Goal: Transaction & Acquisition: Obtain resource

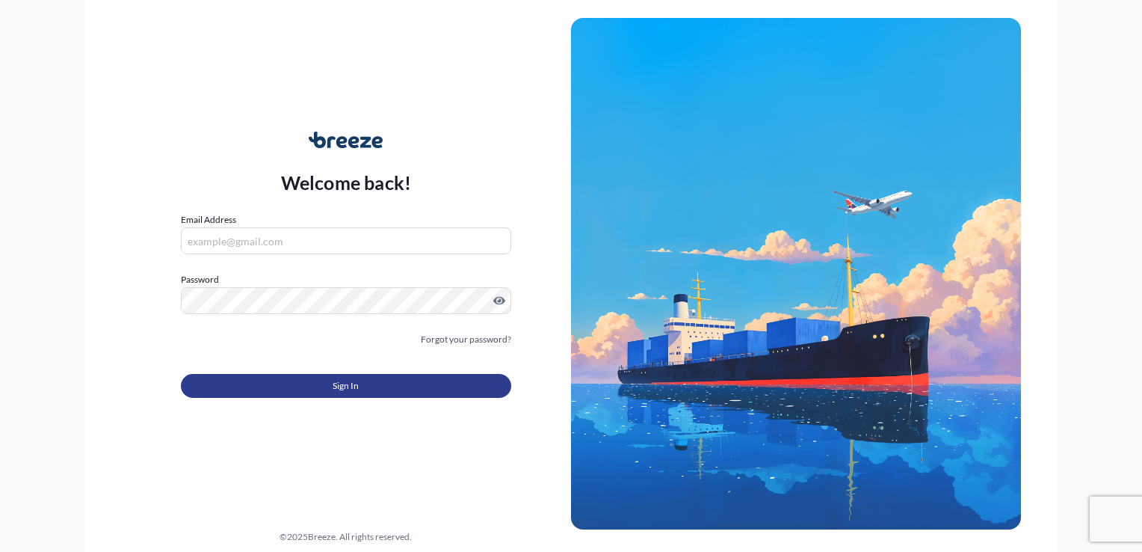
type input "[EMAIL_ADDRESS][DOMAIN_NAME]"
click at [333, 383] on span "Sign In" at bounding box center [346, 385] width 26 height 15
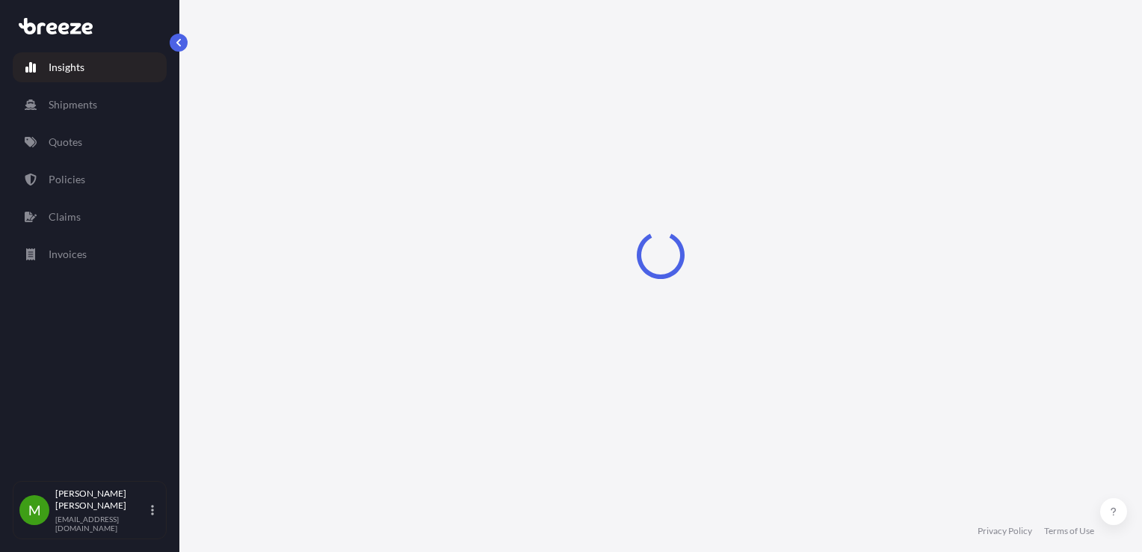
select select "2025"
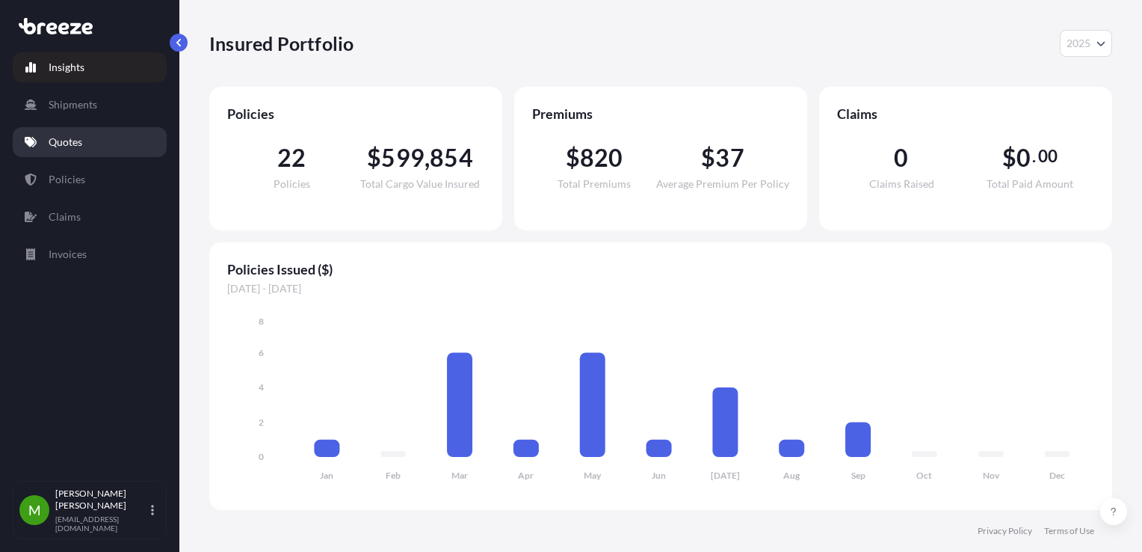
click at [70, 152] on link "Quotes" at bounding box center [90, 142] width 154 height 30
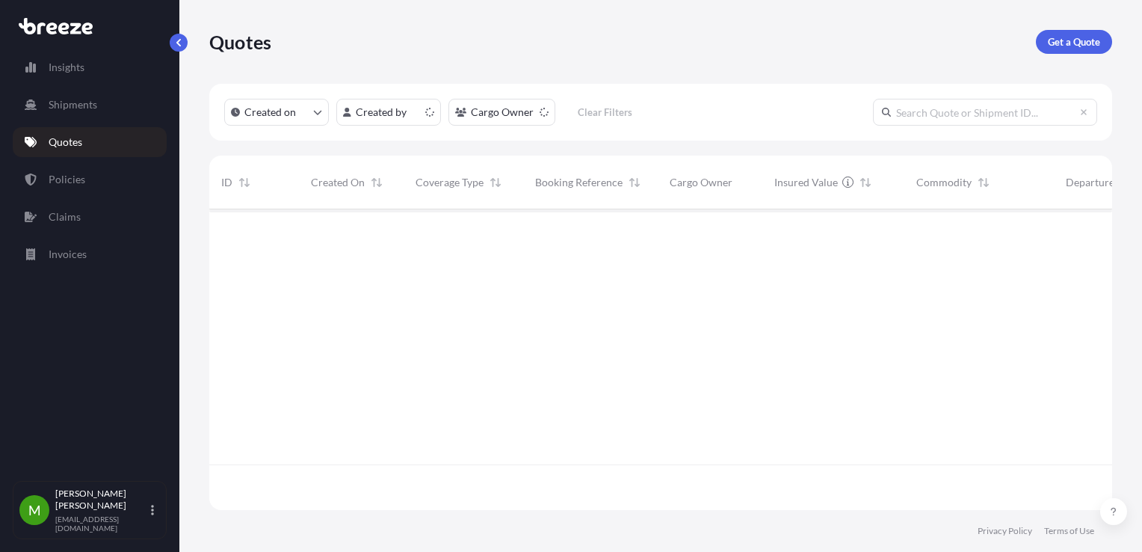
scroll to position [297, 891]
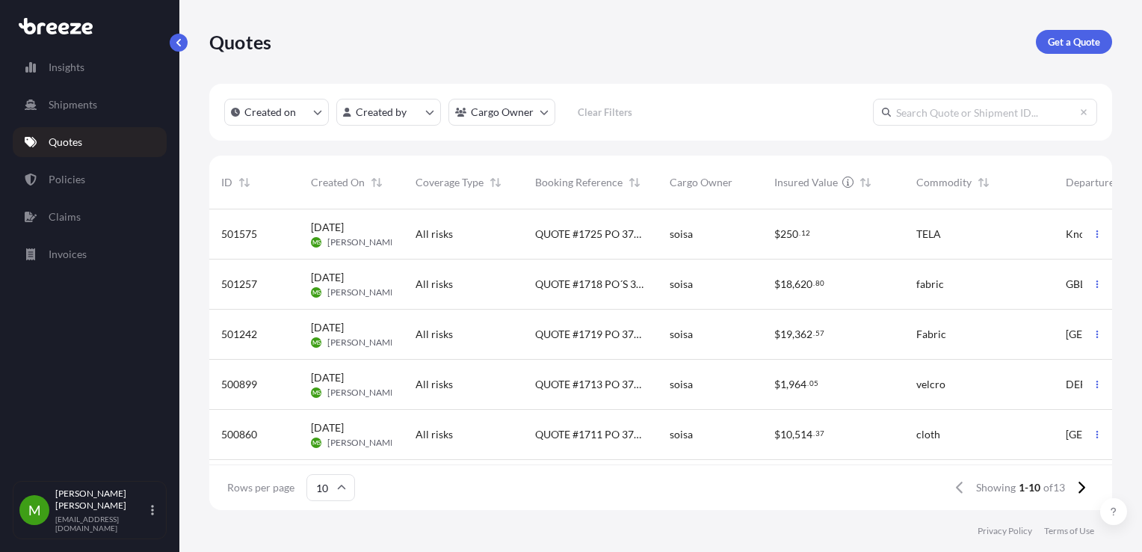
click at [616, 247] on div "QUOTE #1725 PO 37617" at bounding box center [590, 234] width 135 height 50
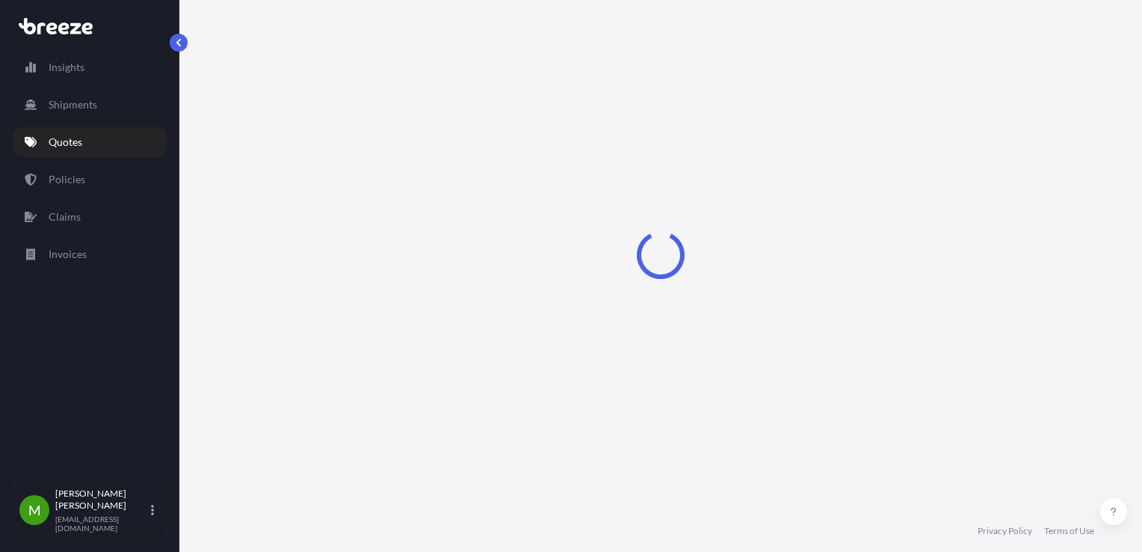
select select "Road"
select select "1"
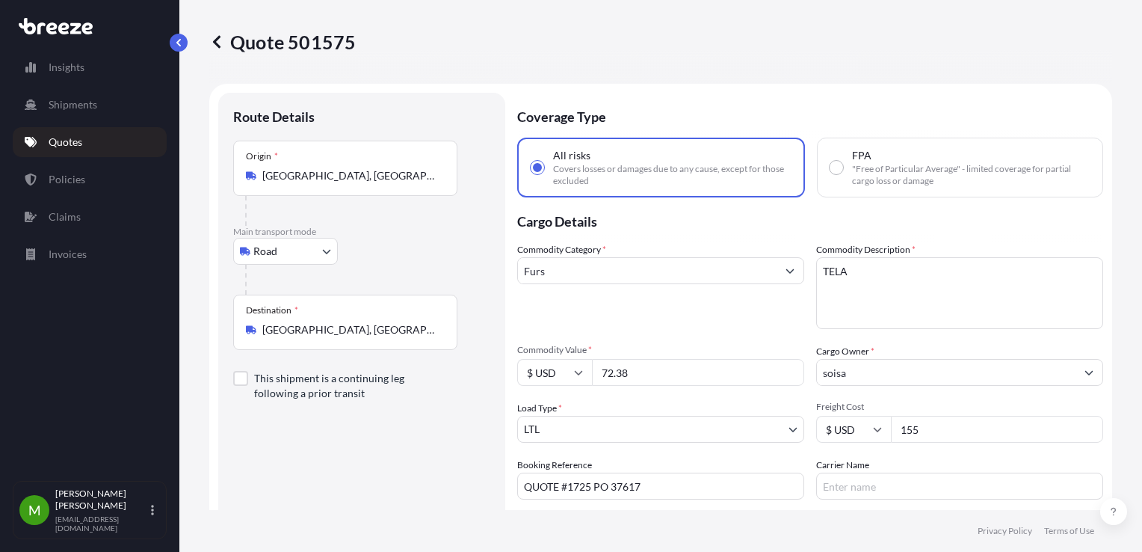
click at [72, 142] on p "Quotes" at bounding box center [66, 142] width 34 height 15
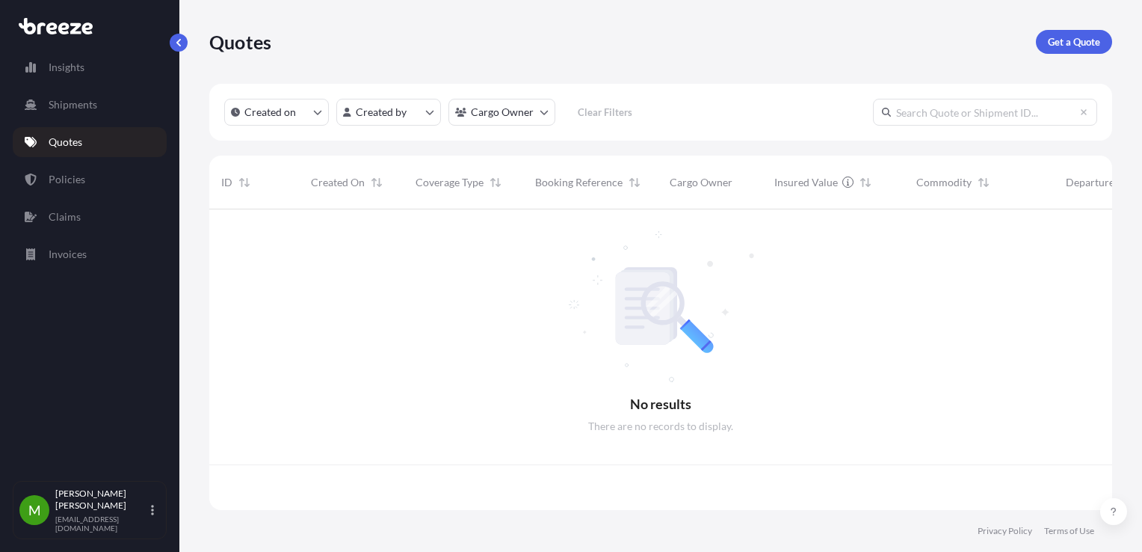
scroll to position [297, 891]
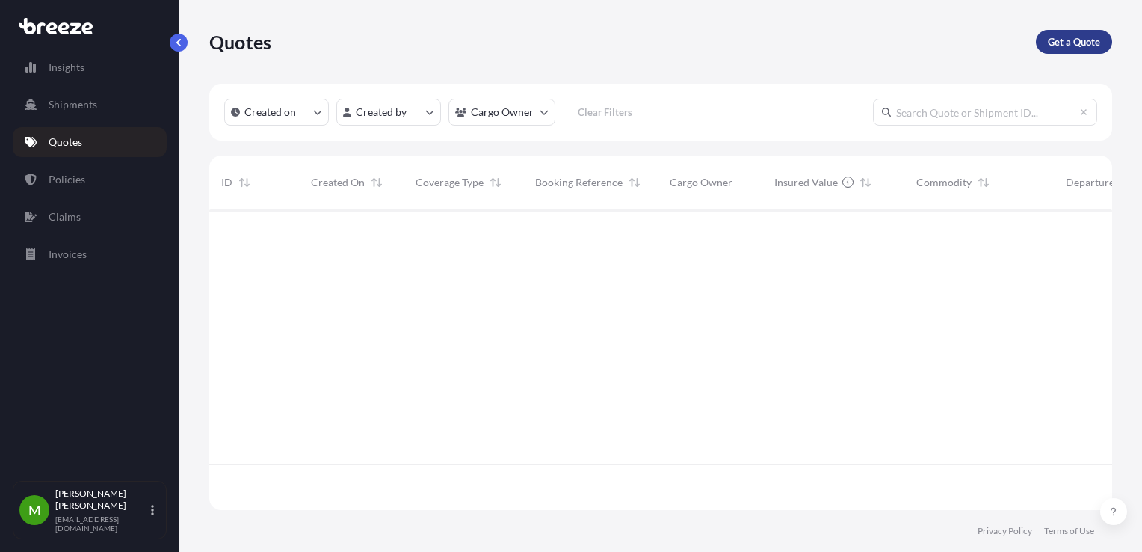
click at [1097, 37] on p "Get a Quote" at bounding box center [1074, 41] width 52 height 15
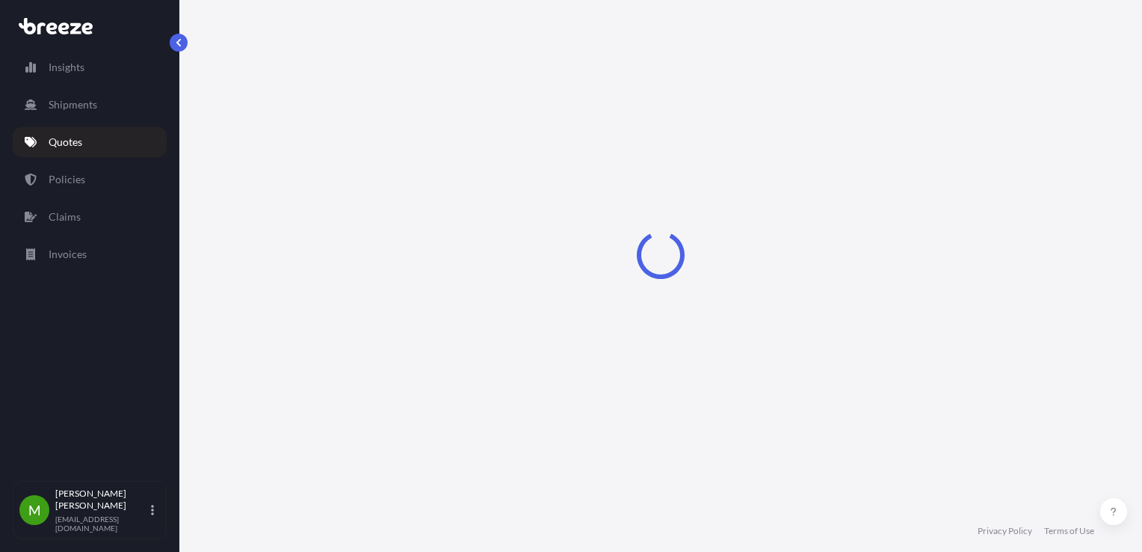
scroll to position [24, 0]
select select "Sea"
select select "1"
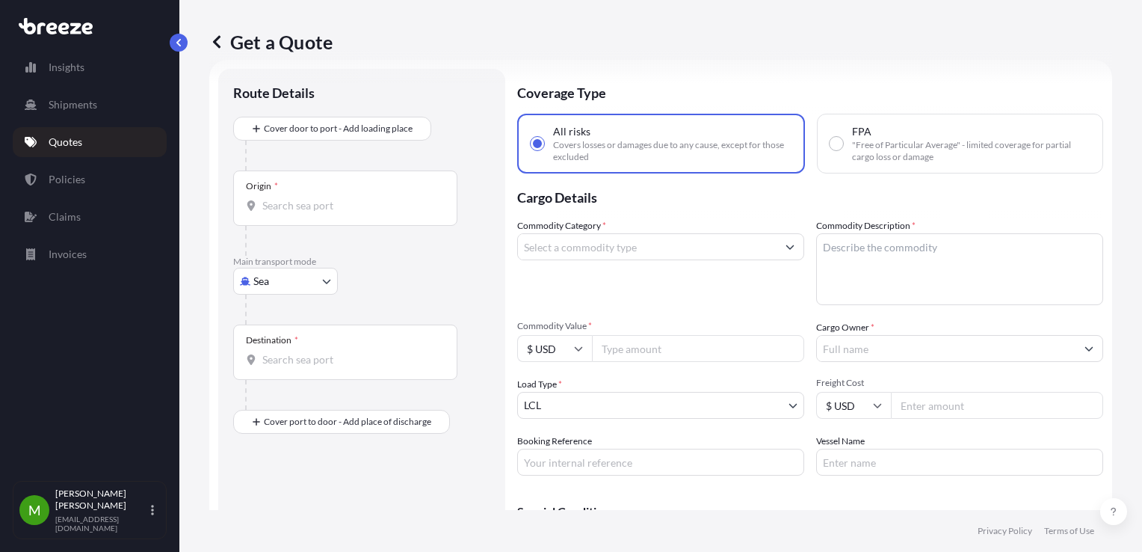
click at [313, 205] on input "Origin *" at bounding box center [350, 205] width 176 height 15
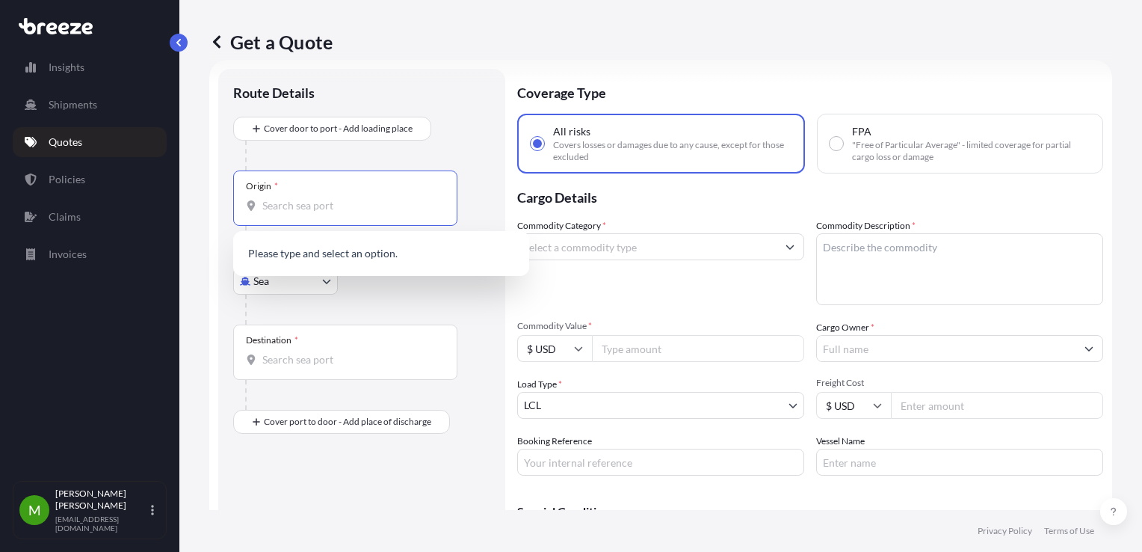
paste input "72.38"
type input "72.38"
drag, startPoint x: 302, startPoint y: 208, endPoint x: 242, endPoint y: 204, distance: 59.9
click at [242, 204] on div "Origin * 72.38" at bounding box center [345, 197] width 224 height 55
type input "75092"
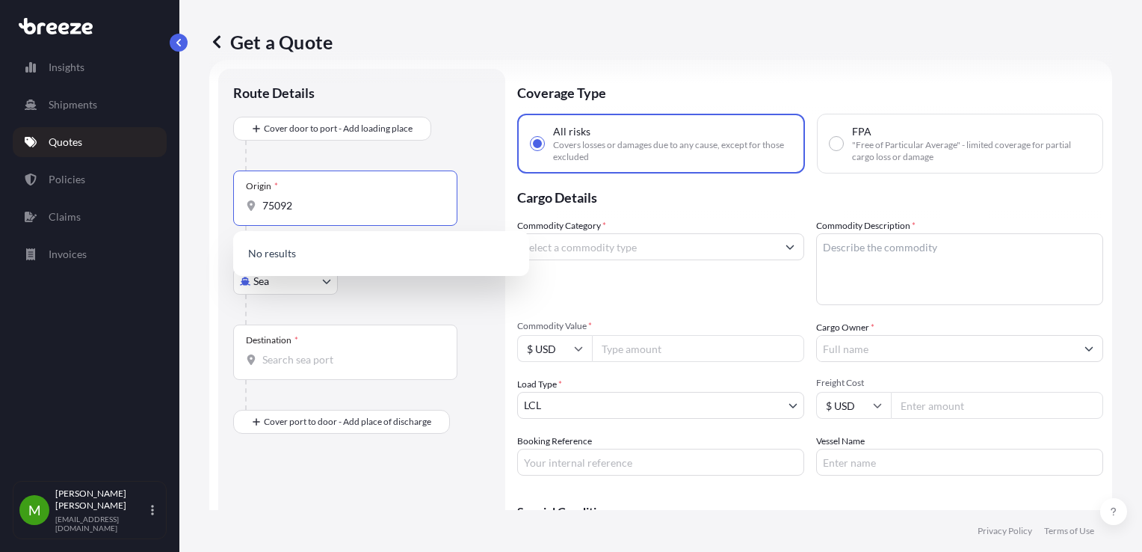
click at [287, 280] on body "Insights Shipments Quotes Policies Claims Invoices M [PERSON_NAME] [EMAIL_ADDRE…" at bounding box center [571, 276] width 1142 height 552
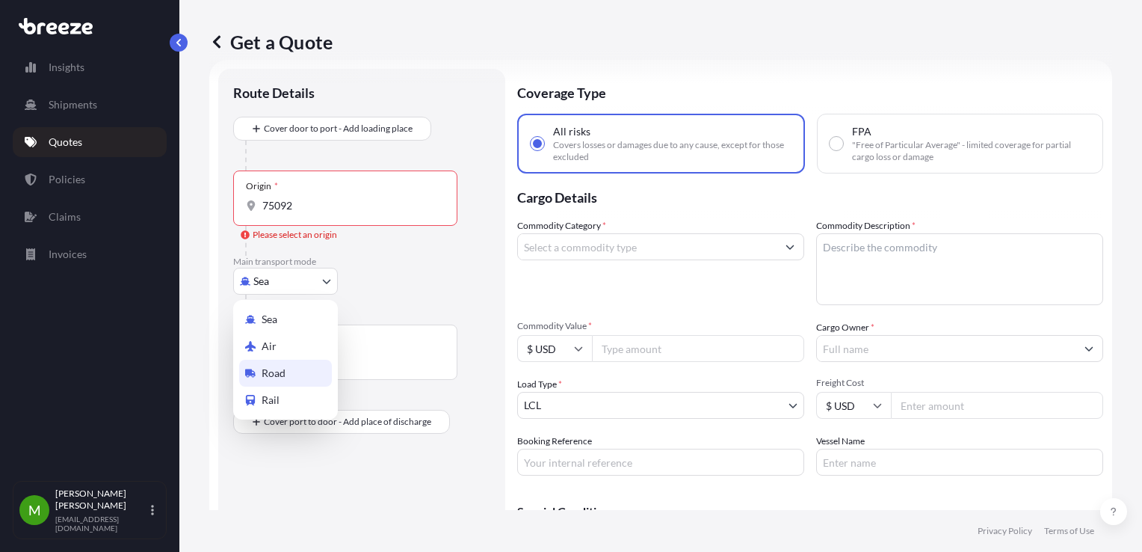
click at [288, 375] on div "Road" at bounding box center [285, 372] width 93 height 27
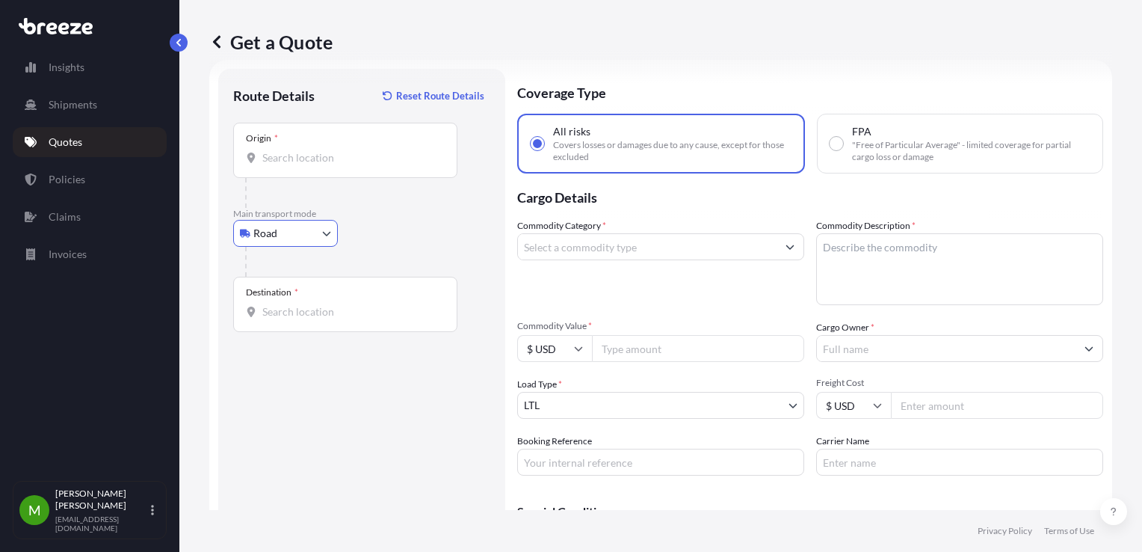
click at [294, 160] on input "Origin *" at bounding box center [350, 157] width 176 height 15
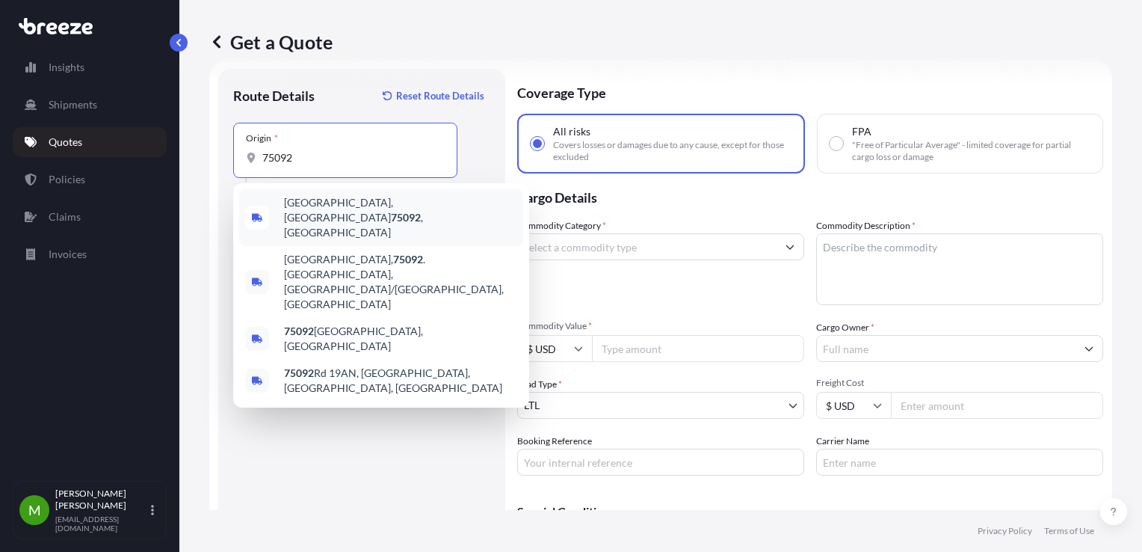
click at [311, 209] on span "[GEOGRAPHIC_DATA] , [GEOGRAPHIC_DATA]" at bounding box center [400, 217] width 233 height 45
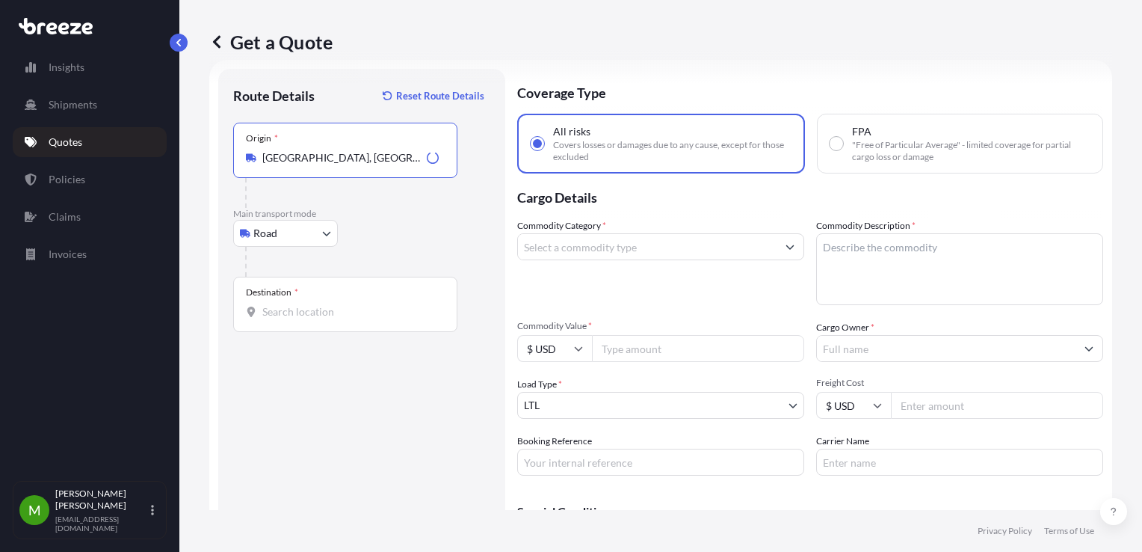
type input "[GEOGRAPHIC_DATA], [GEOGRAPHIC_DATA]"
click at [660, 354] on input "Commodity Value *" at bounding box center [698, 348] width 212 height 27
paste input "72.38"
type input "72.38"
click at [872, 363] on div "Commodity Category * Commodity Description * Commodity Value * $ USD 72.38 Carg…" at bounding box center [810, 346] width 586 height 257
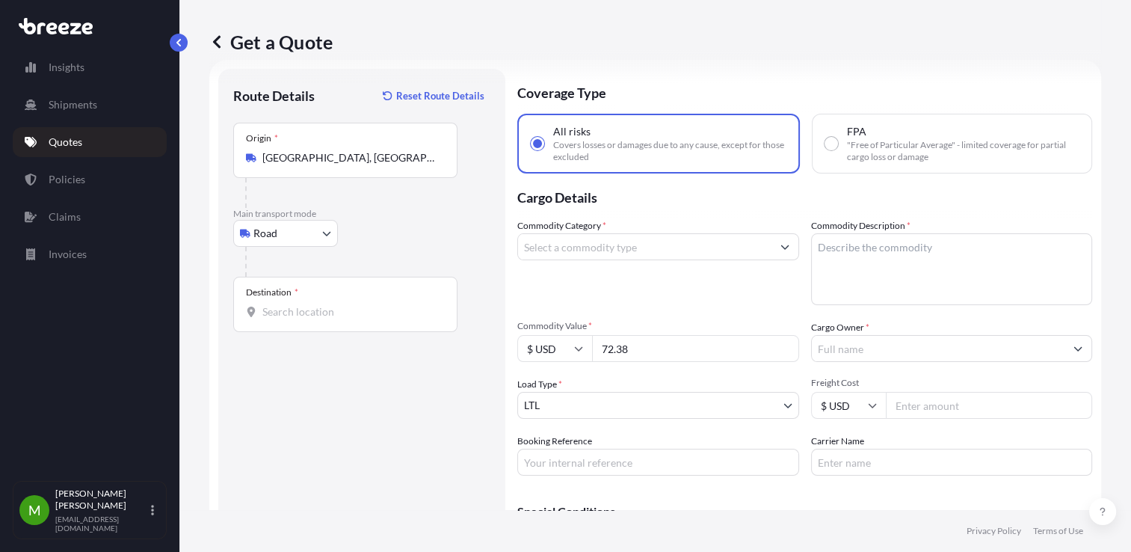
click at [867, 357] on input "Cargo Owner *" at bounding box center [938, 348] width 253 height 27
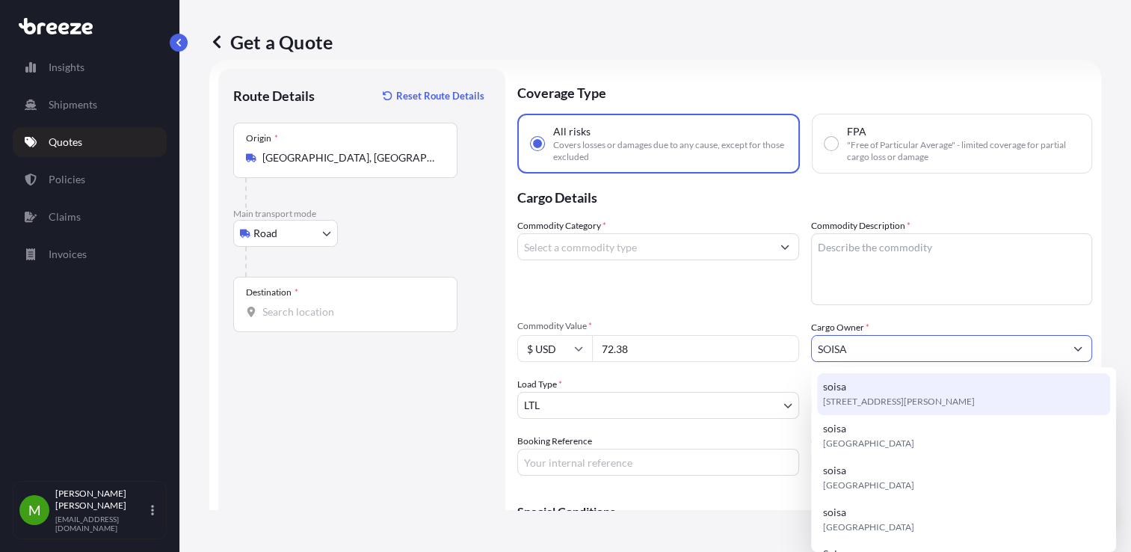
click at [876, 378] on div "soisa [STREET_ADDRESS][PERSON_NAME]" at bounding box center [963, 394] width 293 height 42
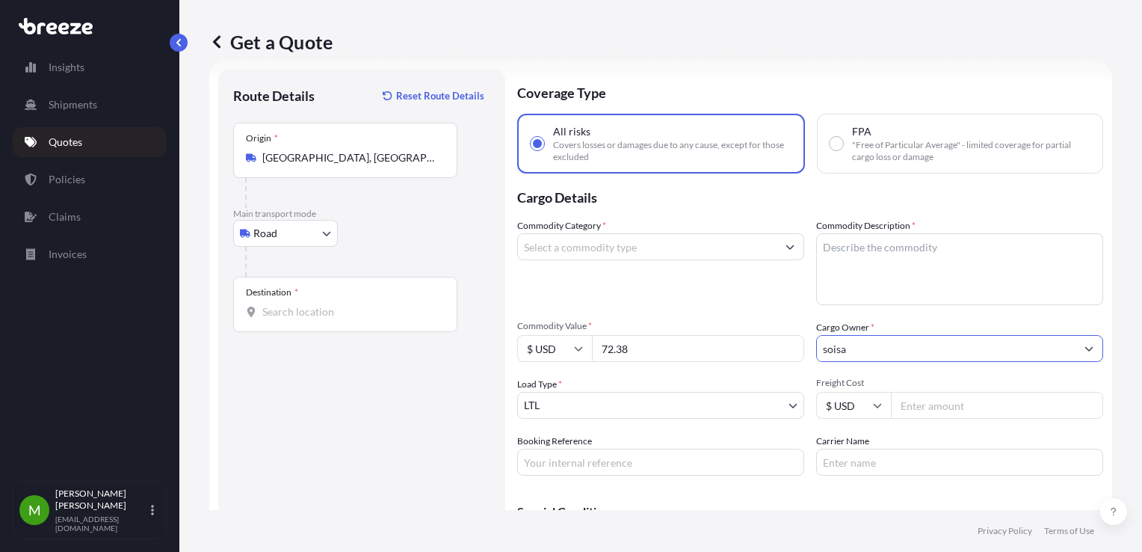
type input "soisa"
click at [712, 245] on input "Commodity Category *" at bounding box center [647, 246] width 259 height 27
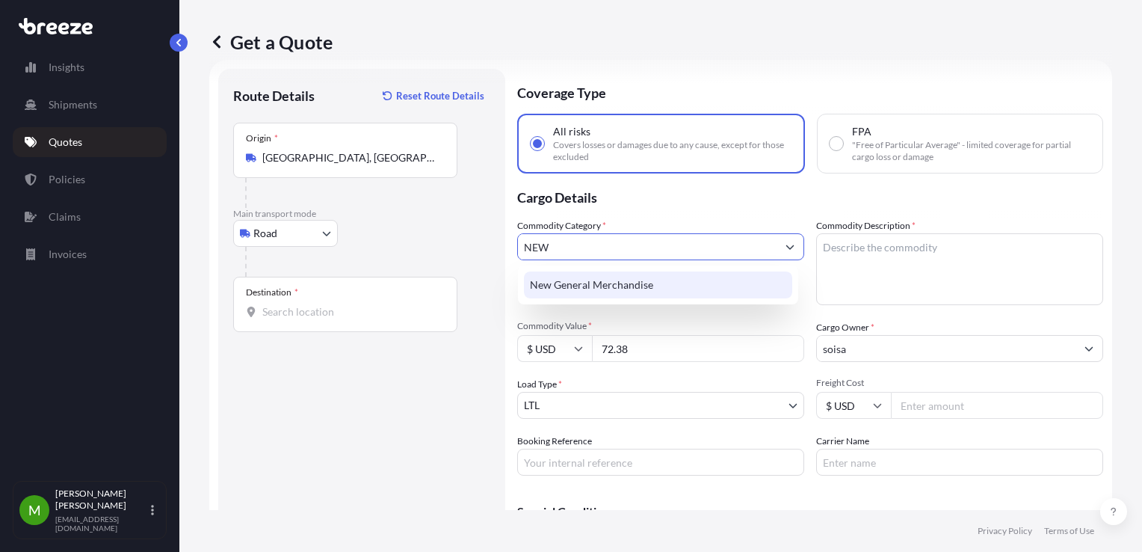
click at [670, 285] on div "New General Merchandise" at bounding box center [658, 284] width 268 height 27
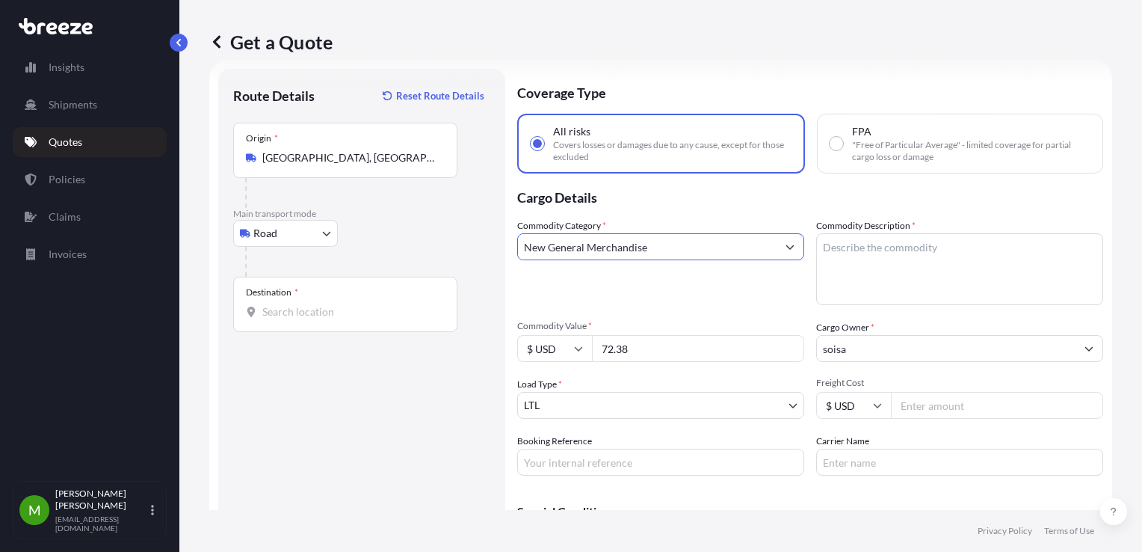
type input "New General Merchandise"
click at [921, 265] on textarea "Commodity Description *" at bounding box center [959, 269] width 287 height 72
type textarea "Textil for aircraft seats"
click at [909, 402] on input "Freight Cost" at bounding box center [997, 405] width 212 height 27
click at [607, 457] on input "Booking Reference" at bounding box center [660, 461] width 287 height 27
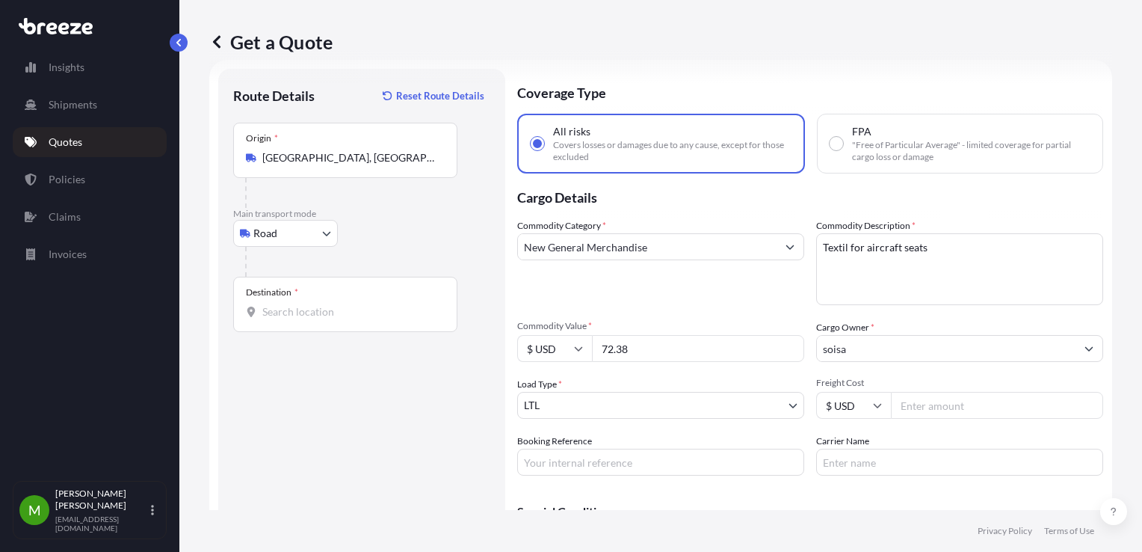
paste input "QUOTE #1725 PO 37617"
paste input "S00024900"
type input "QUOTE #1725 PO 37617 S00024900"
click at [313, 326] on div "Destination *" at bounding box center [345, 304] width 224 height 55
click at [313, 319] on input "Destination *" at bounding box center [350, 311] width 176 height 15
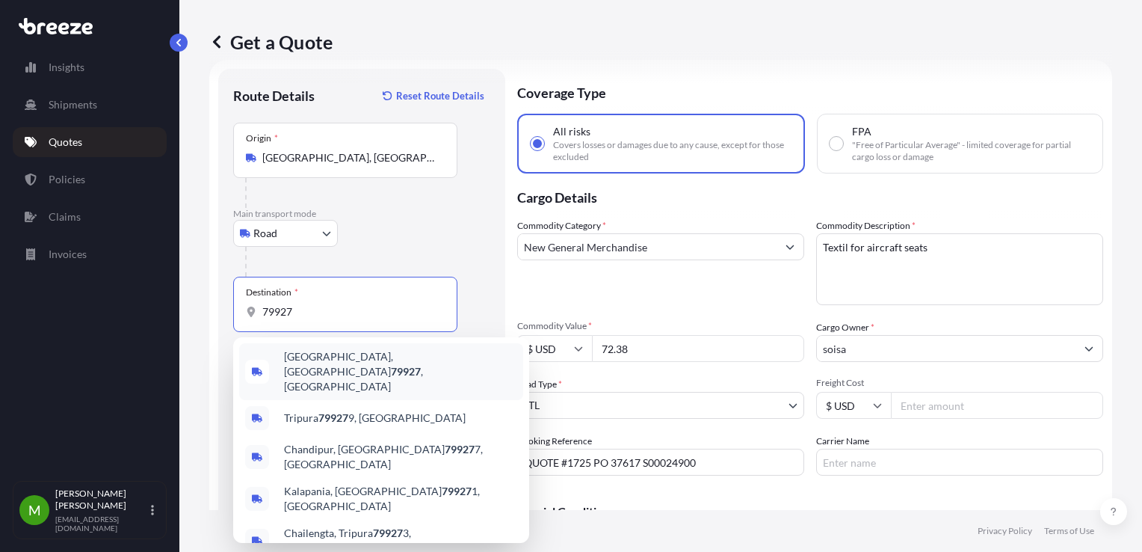
click at [324, 354] on span "[GEOGRAPHIC_DATA] , [GEOGRAPHIC_DATA]" at bounding box center [400, 371] width 233 height 45
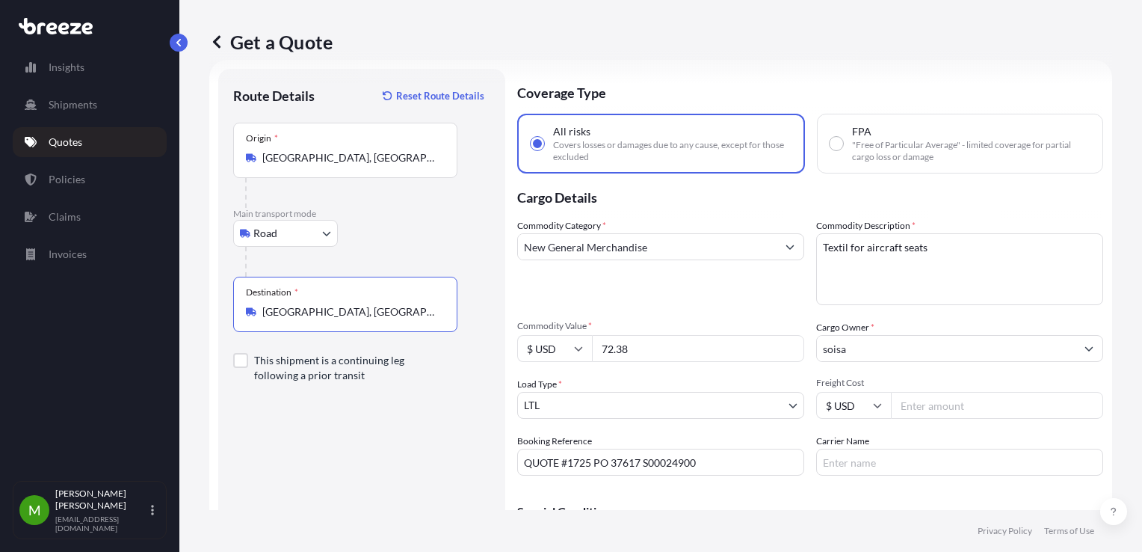
scroll to position [126, 0]
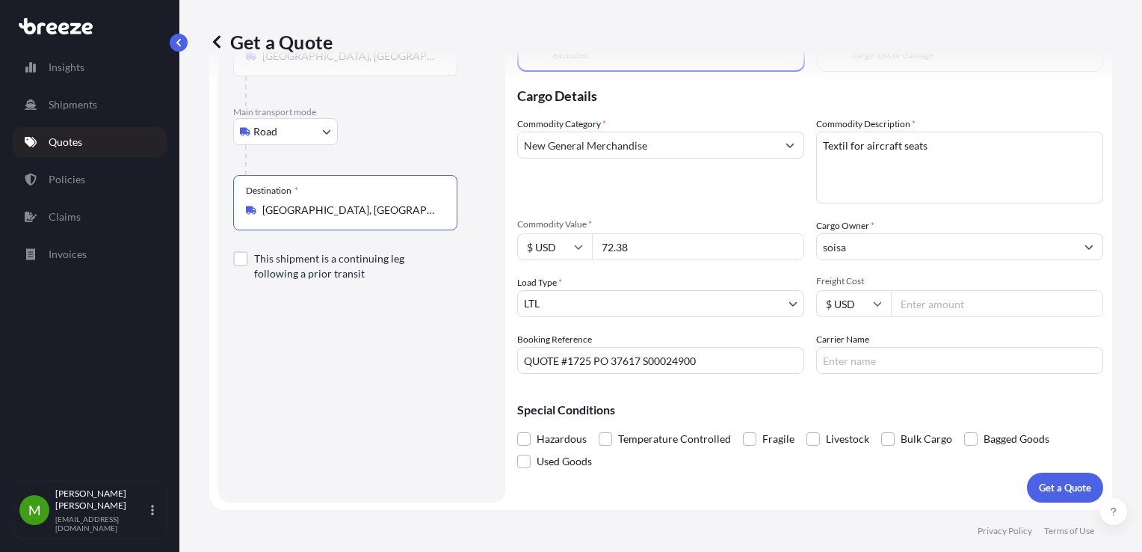
type input "[GEOGRAPHIC_DATA], [GEOGRAPHIC_DATA]"
click at [1069, 469] on div "Hazardous Temperature Controlled Fragile Livestock Bulk Cargo Bagged Goods Used…" at bounding box center [810, 449] width 586 height 45
click at [1075, 483] on p "Get a Quote" at bounding box center [1065, 487] width 52 height 15
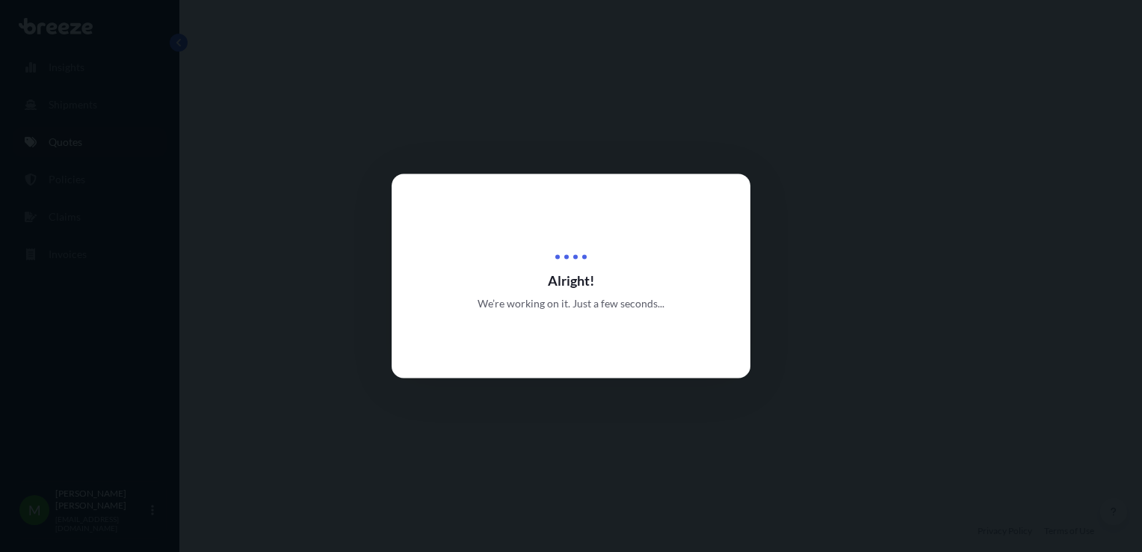
select select "Road"
select select "1"
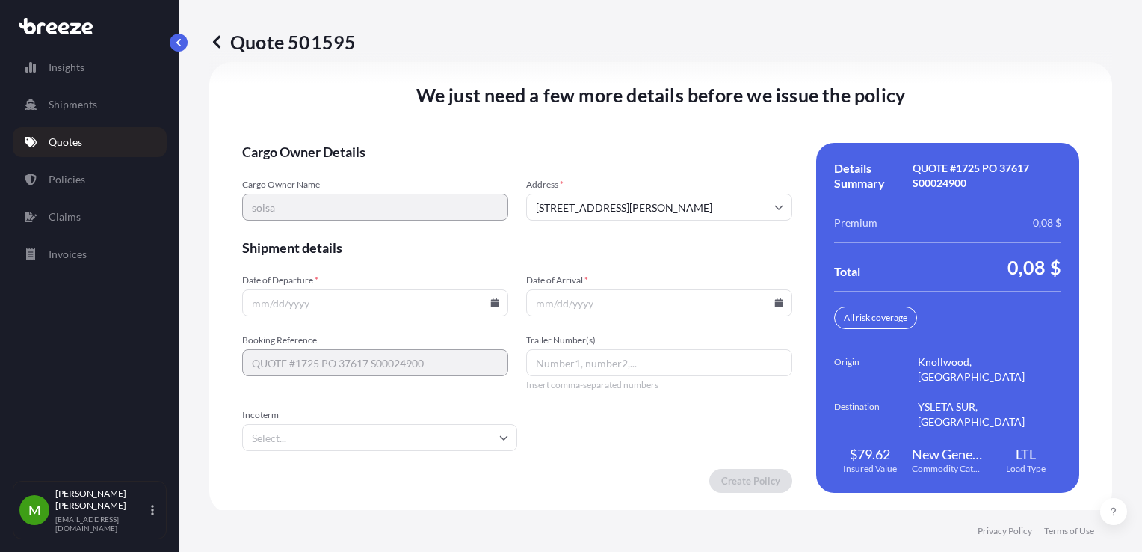
scroll to position [2110, 0]
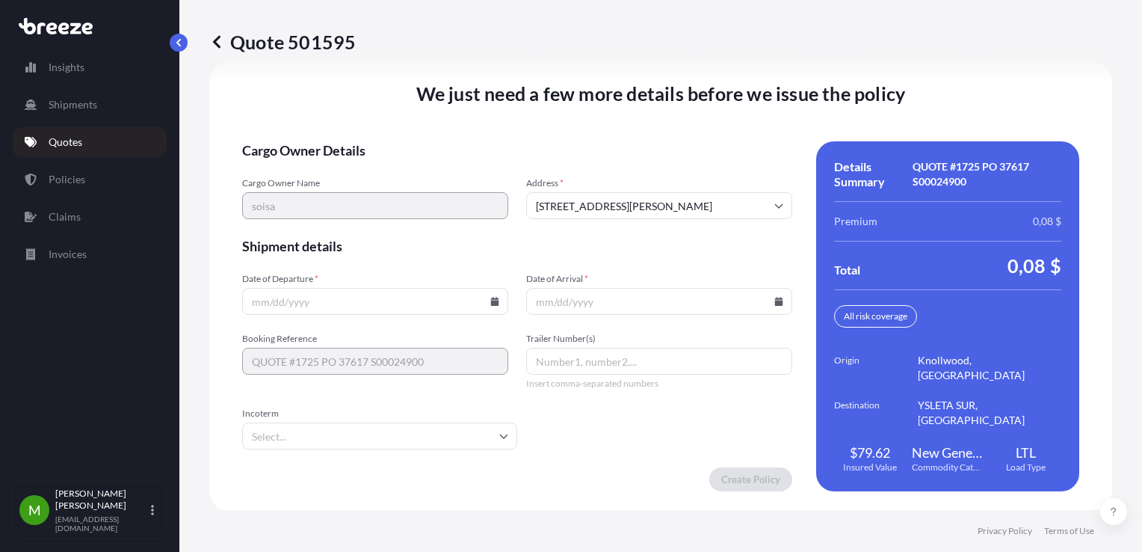
click at [491, 302] on icon at bounding box center [495, 301] width 8 height 9
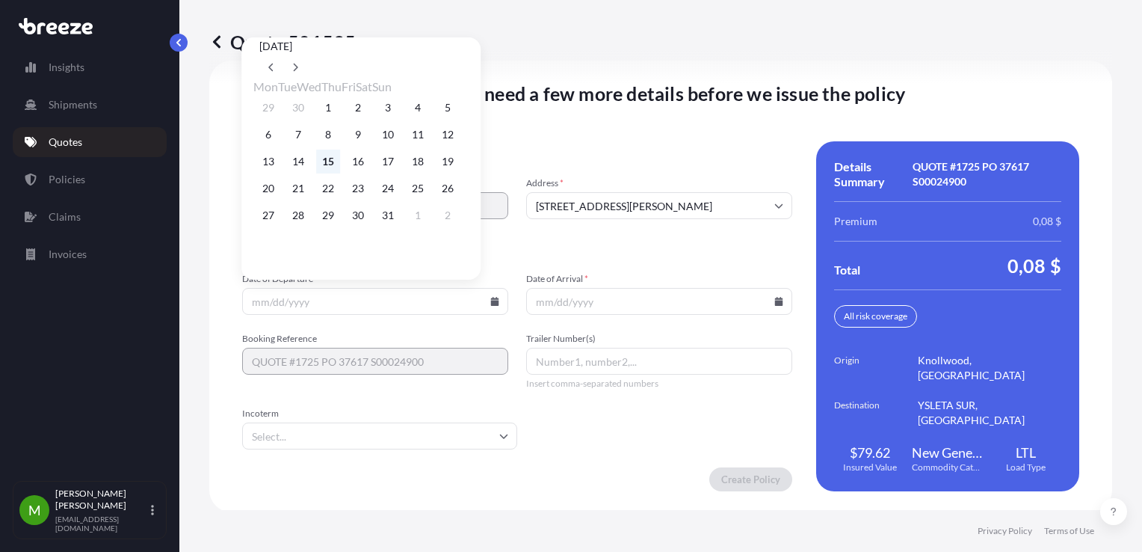
click at [340, 172] on button "15" at bounding box center [328, 161] width 24 height 24
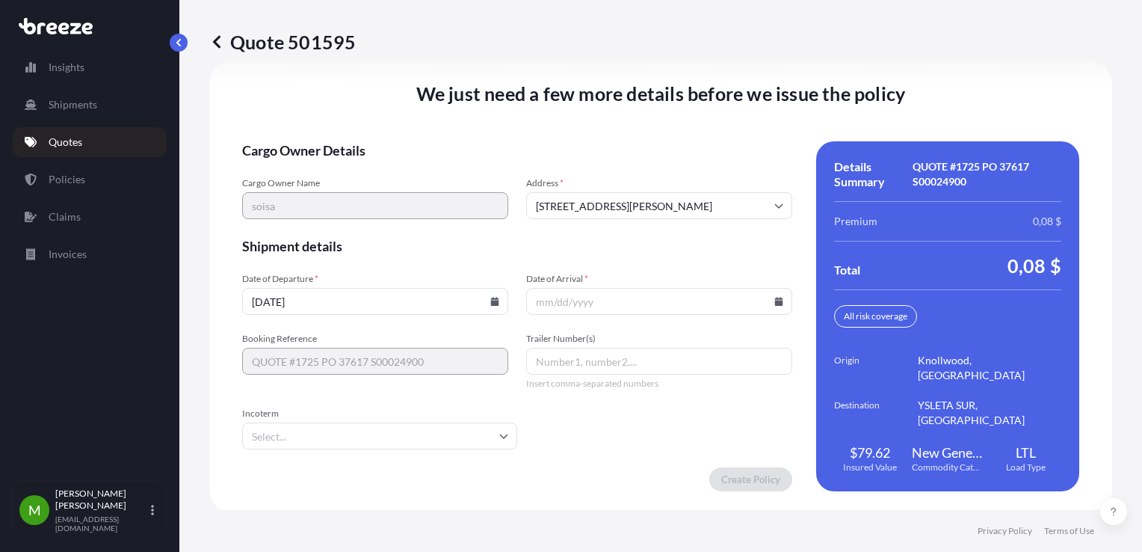
click at [493, 302] on icon at bounding box center [495, 301] width 8 height 9
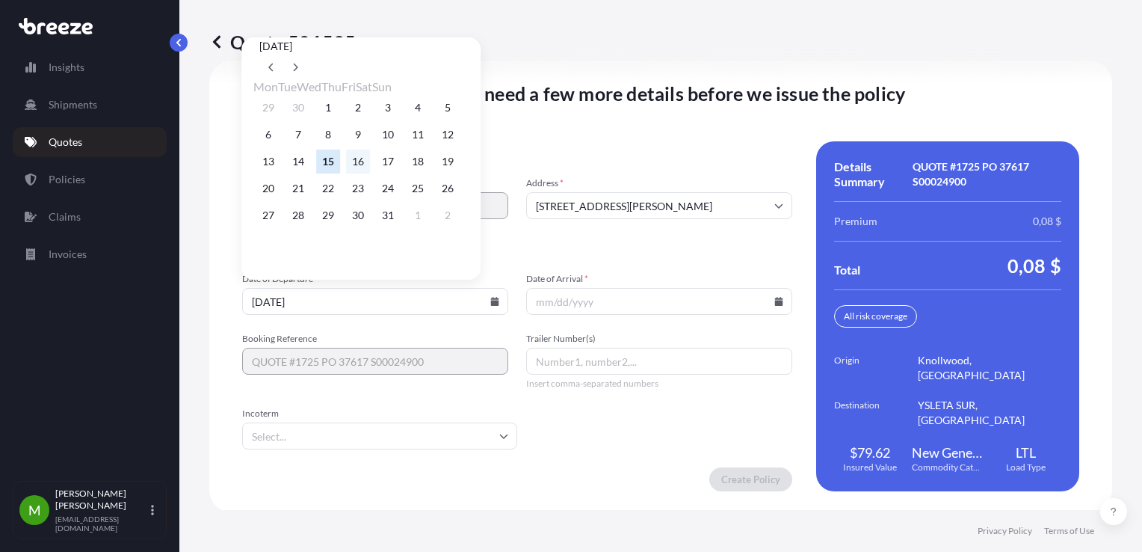
click at [370, 166] on button "16" at bounding box center [358, 161] width 24 height 24
type input "[DATE]"
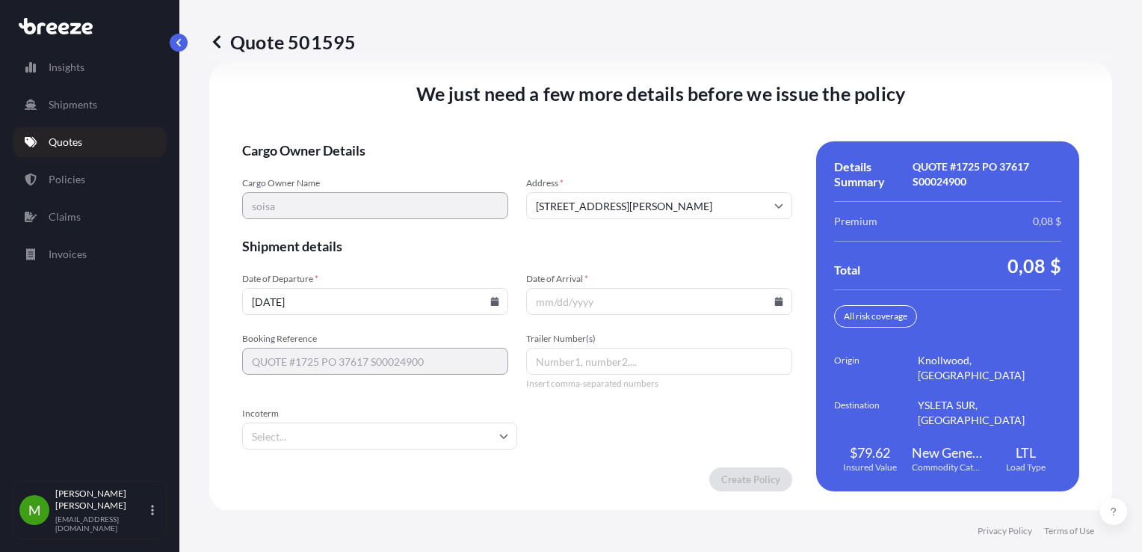
click at [771, 306] on input "Date of Arrival *" at bounding box center [659, 301] width 266 height 27
click at [775, 299] on icon at bounding box center [779, 301] width 8 height 9
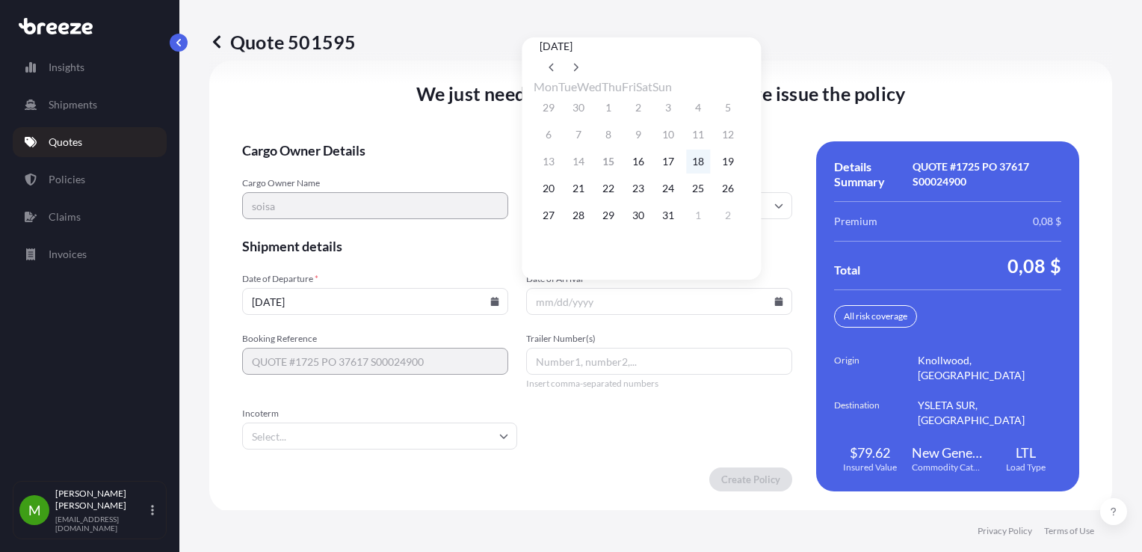
click at [710, 170] on button "18" at bounding box center [698, 161] width 24 height 24
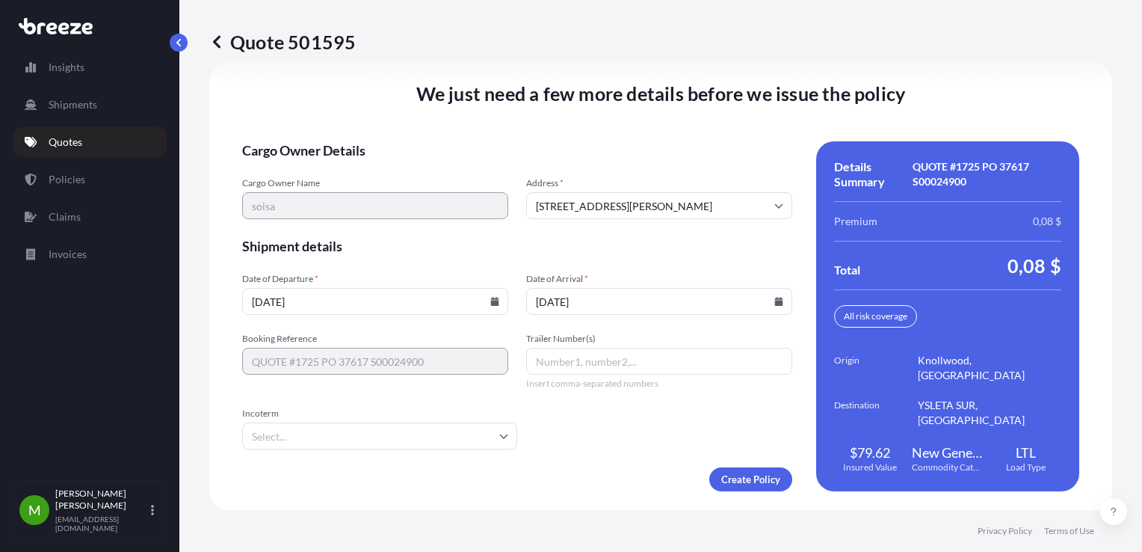
click at [765, 303] on input "[DATE]" at bounding box center [659, 301] width 266 height 27
drag, startPoint x: 768, startPoint y: 303, endPoint x: 711, endPoint y: 291, distance: 58.0
click at [711, 291] on input "[DATE]" at bounding box center [659, 301] width 266 height 27
click at [774, 297] on icon at bounding box center [778, 301] width 9 height 9
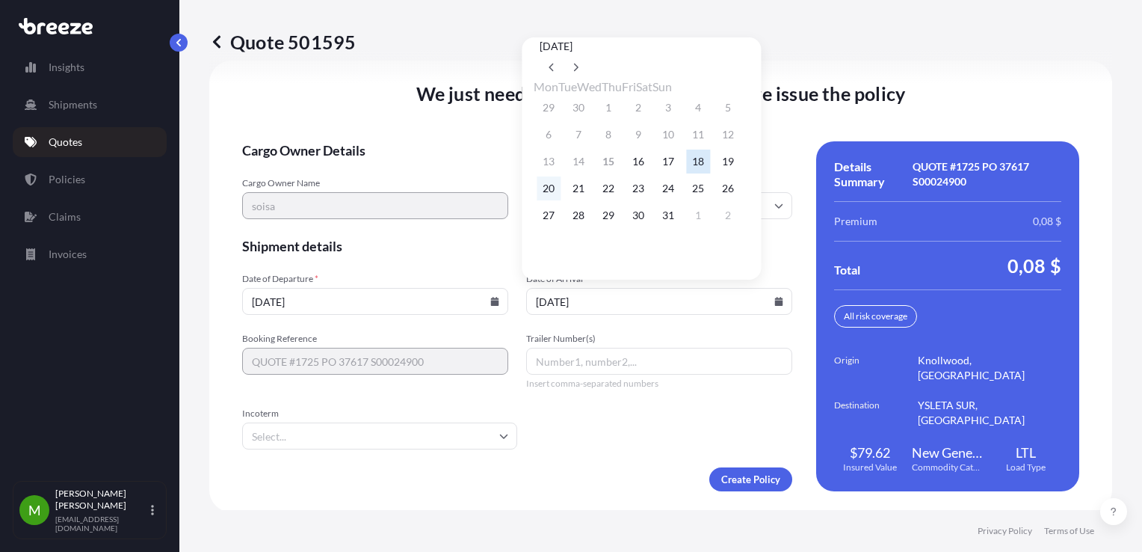
click at [558, 194] on button "20" at bounding box center [549, 188] width 24 height 24
type input "[DATE]"
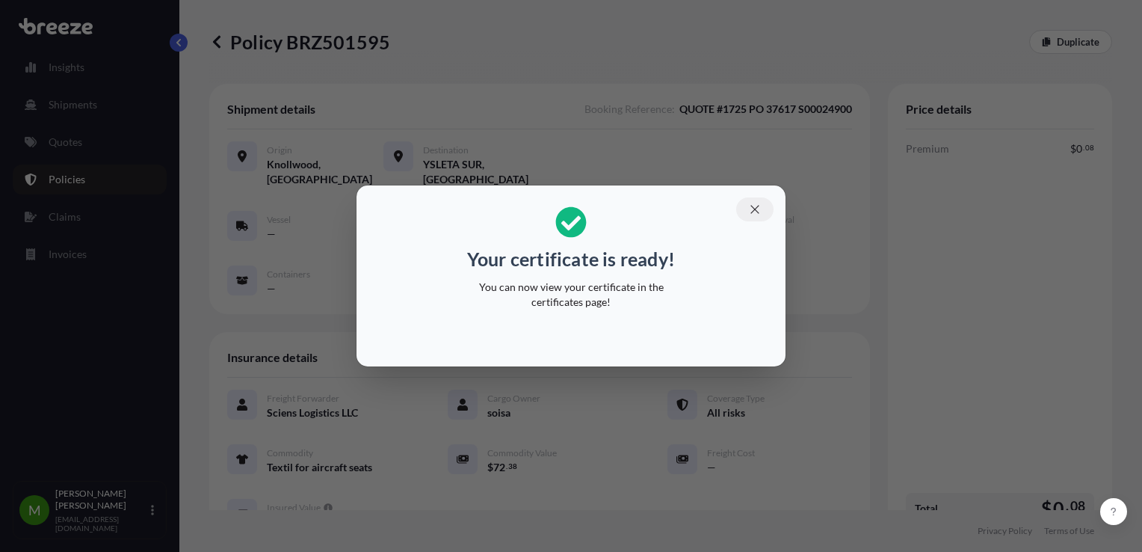
click at [756, 218] on button "button" at bounding box center [754, 209] width 37 height 24
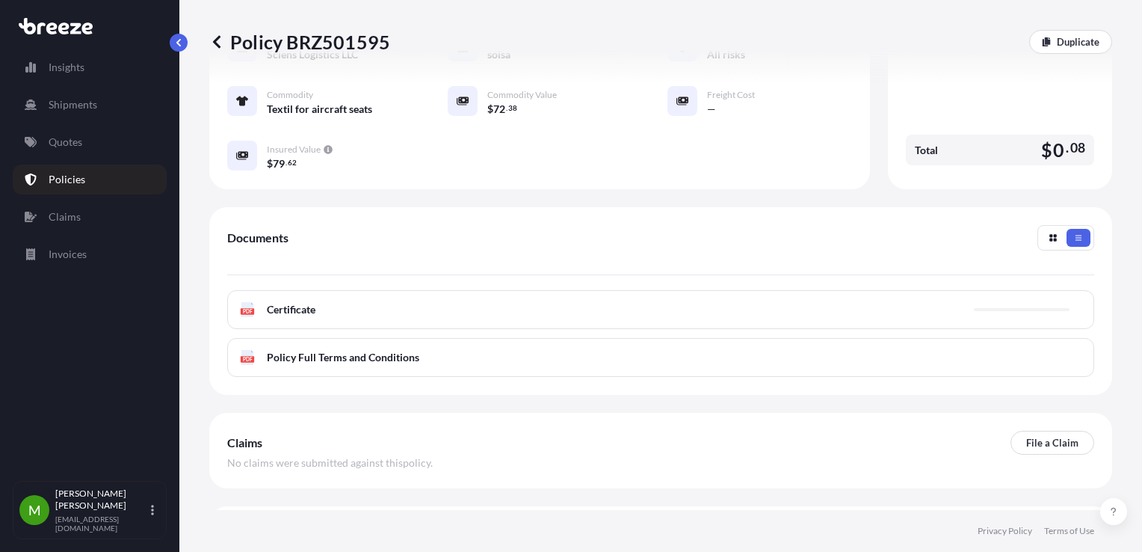
scroll to position [392, 0]
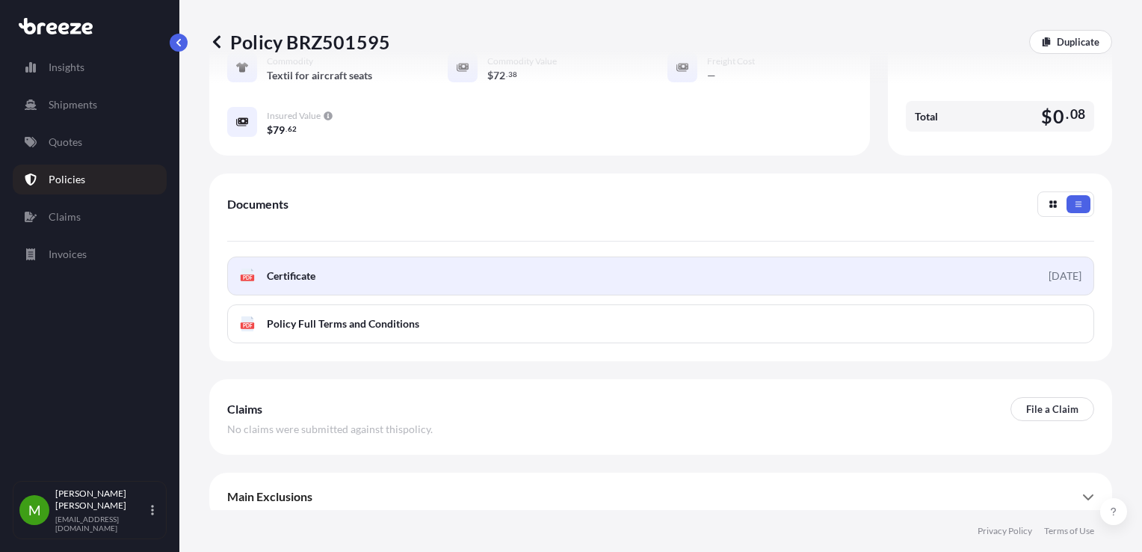
drag, startPoint x: 847, startPoint y: 268, endPoint x: 721, endPoint y: 265, distance: 126.3
click at [721, 265] on link "PDF Certificate [DATE]" at bounding box center [660, 275] width 867 height 39
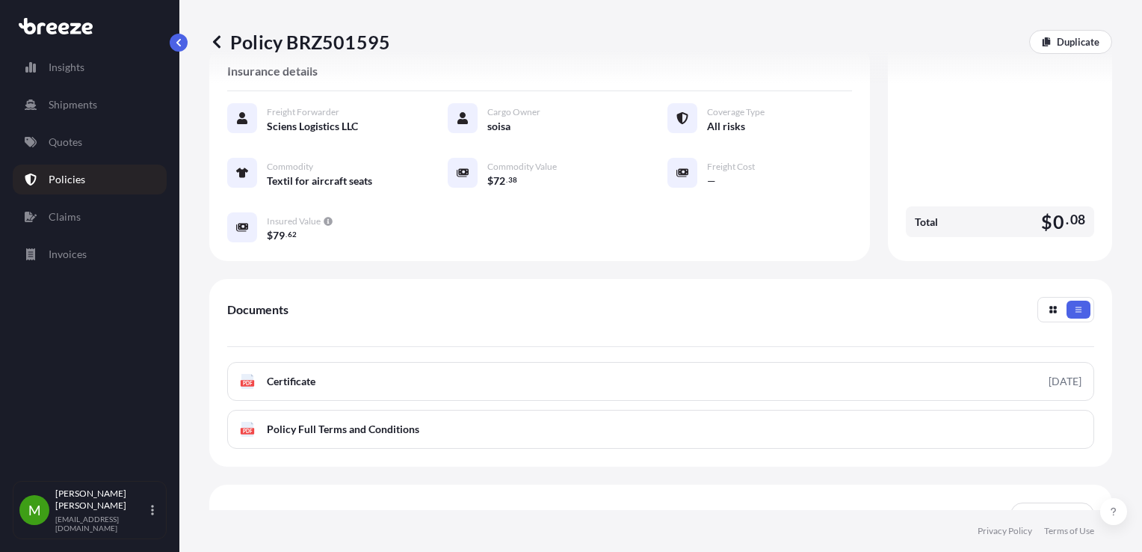
scroll to position [353, 0]
